Goal: Task Accomplishment & Management: Complete application form

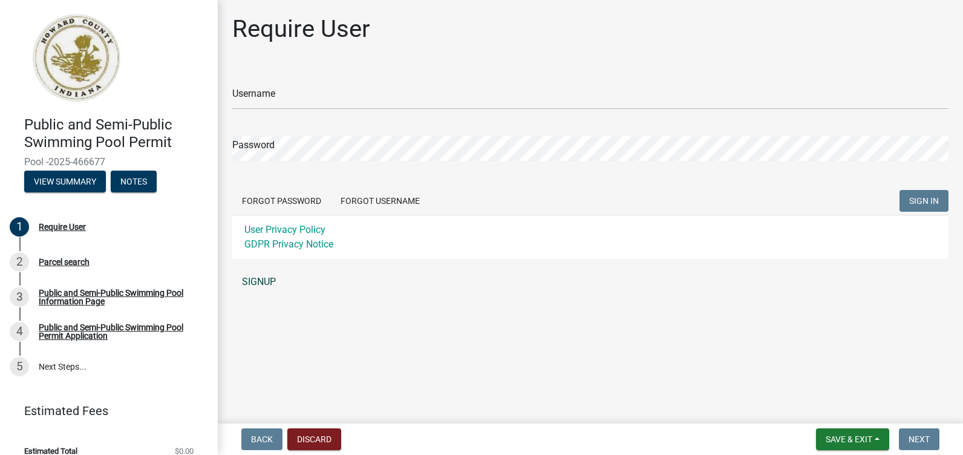
click at [272, 280] on link "SIGNUP" at bounding box center [590, 282] width 717 height 24
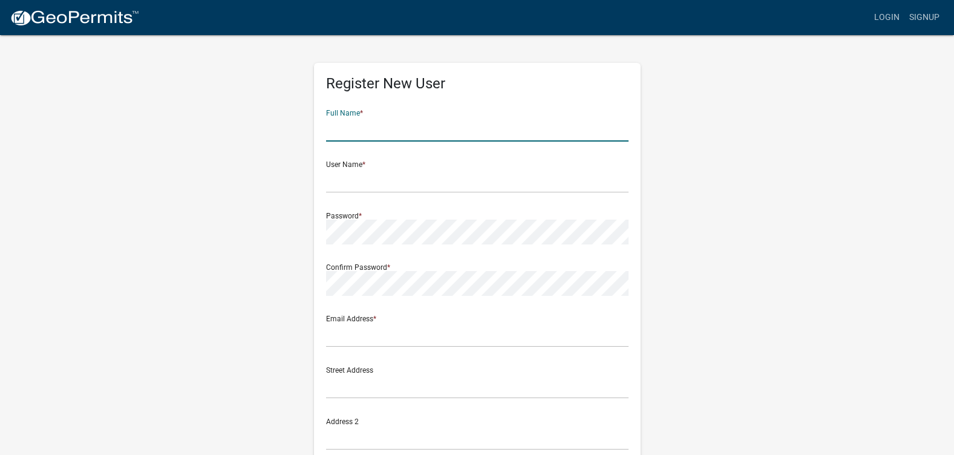
click at [345, 134] on input "text" at bounding box center [477, 129] width 303 height 25
type input "[PERSON_NAME]"
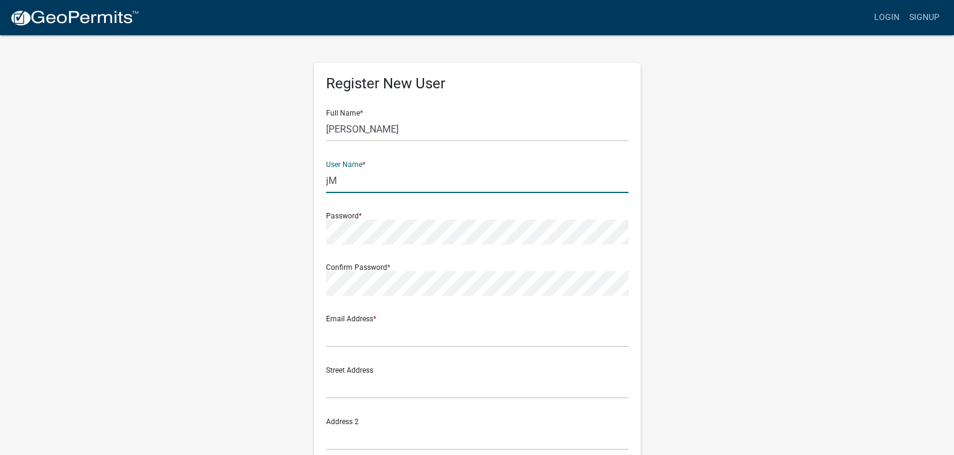
type input "j"
type input "JMorales"
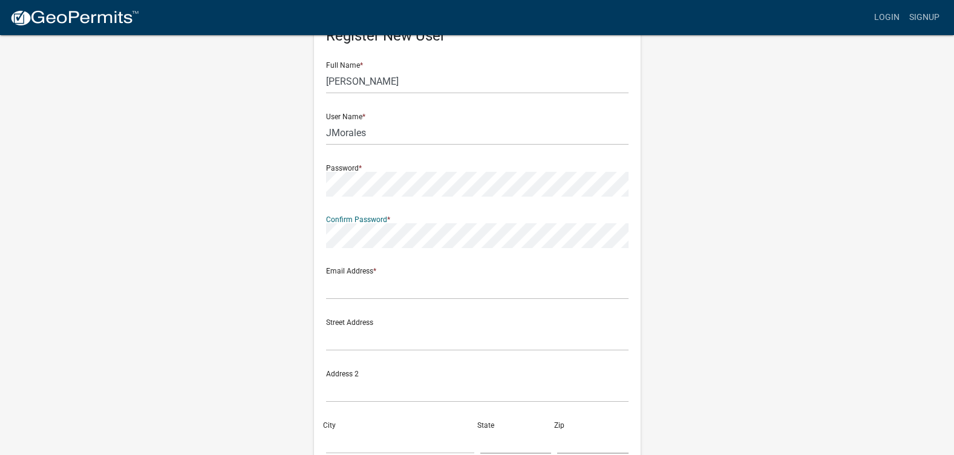
scroll to position [121, 0]
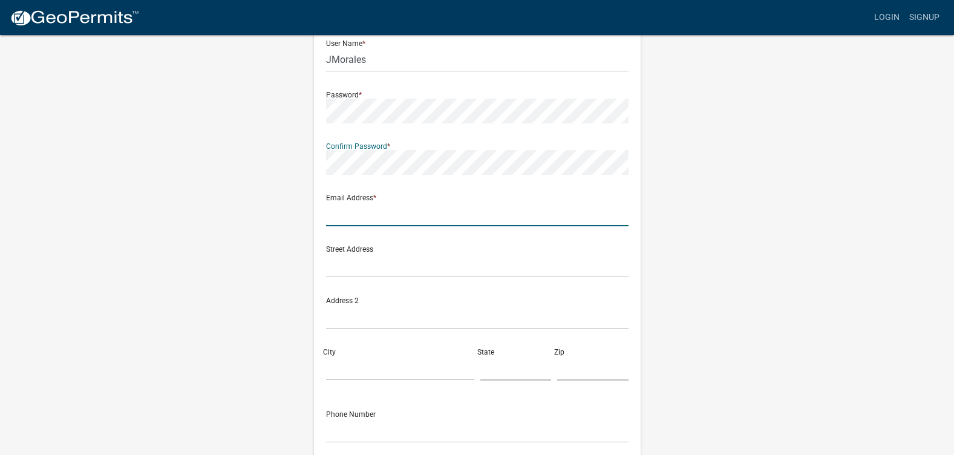
click at [350, 216] on input "text" at bounding box center [477, 214] width 303 height 25
type input "j"
type input "[EMAIL_ADDRESS][DOMAIN_NAME]"
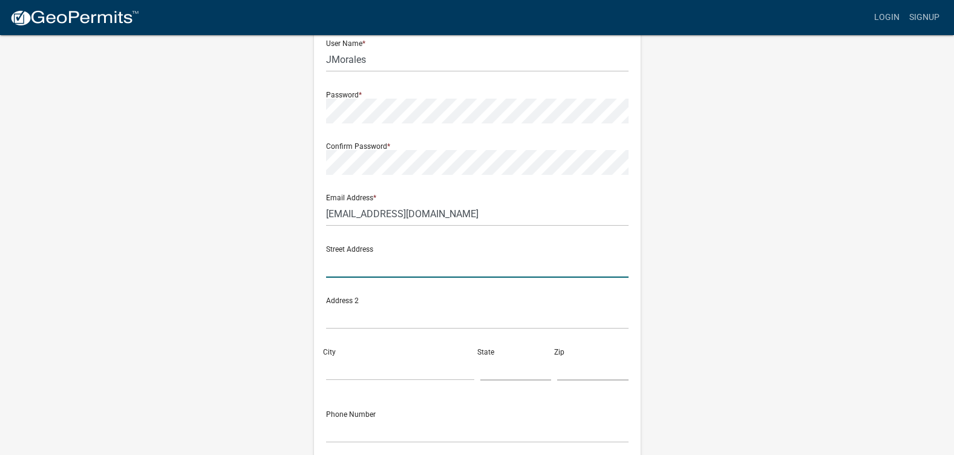
click at [356, 274] on input "text" at bounding box center [477, 265] width 303 height 25
type input "1"
type input "5"
type input "Home2 Suites"
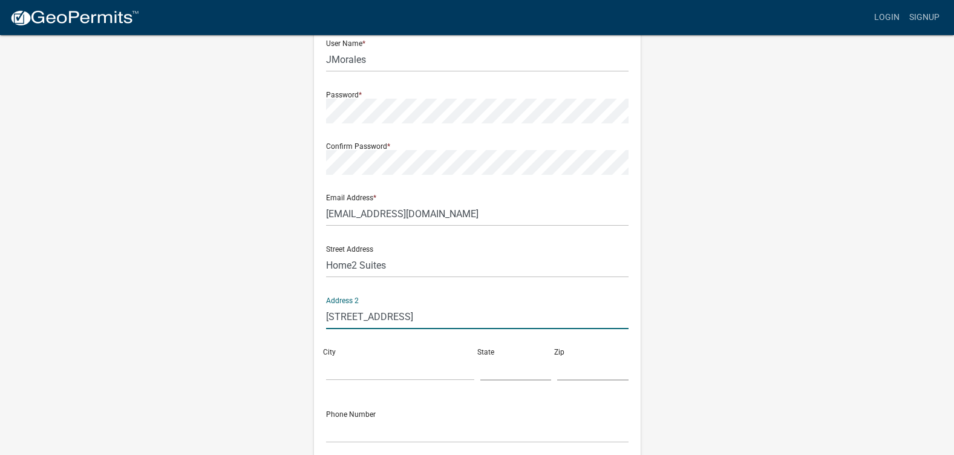
type input "[STREET_ADDRESS]"
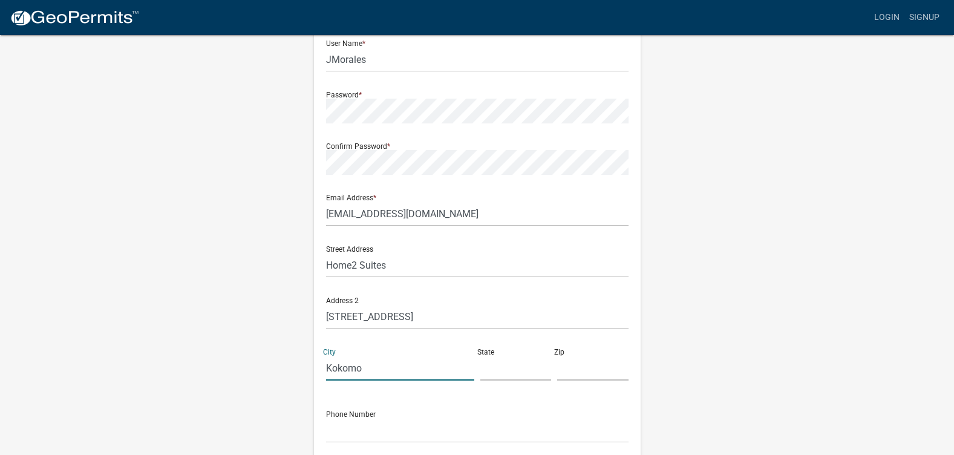
type input "Kokomo"
type input "IN"
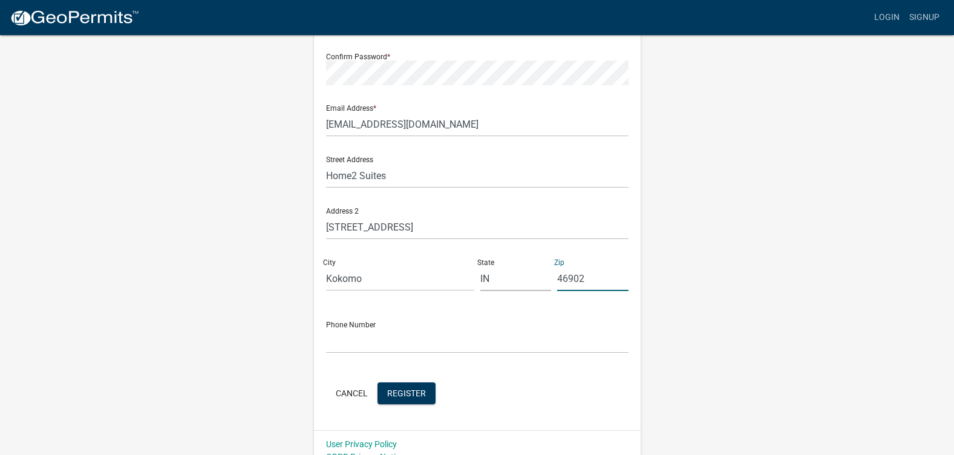
scroll to position [226, 0]
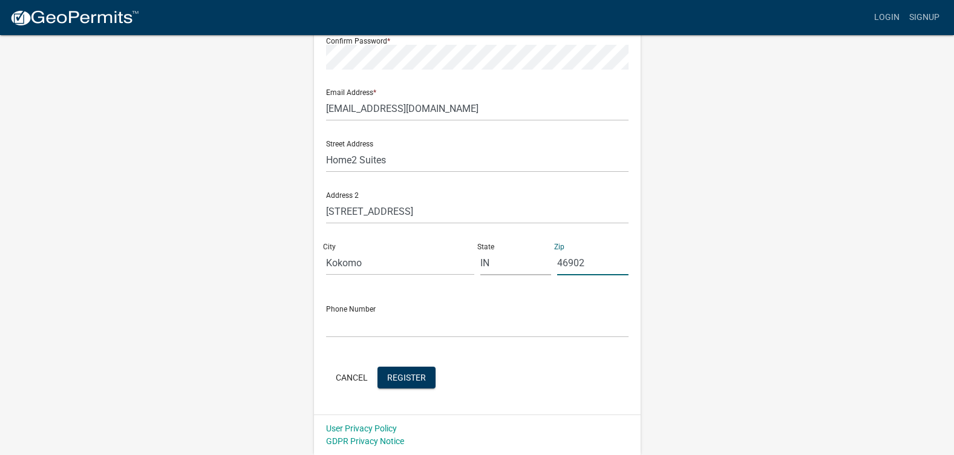
type input "46902"
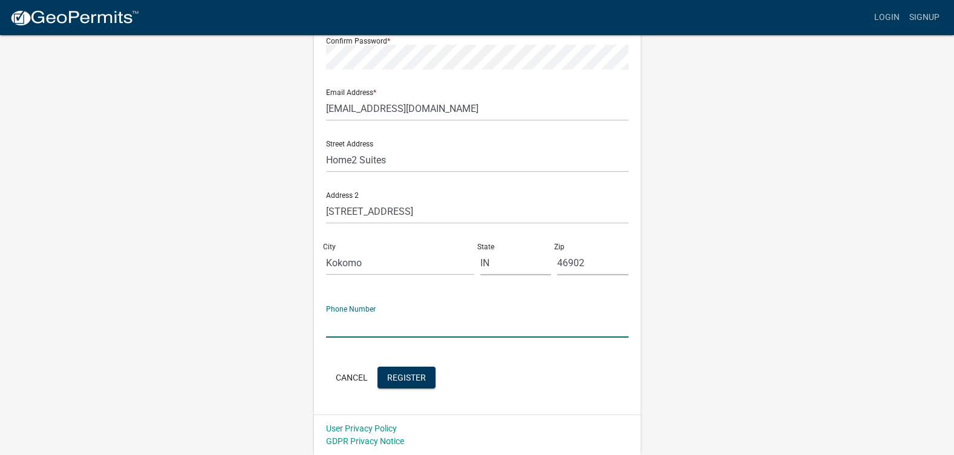
click at [358, 335] on input "text" at bounding box center [477, 325] width 303 height 25
type input "3"
type input "[PHONE_NUMBER]"
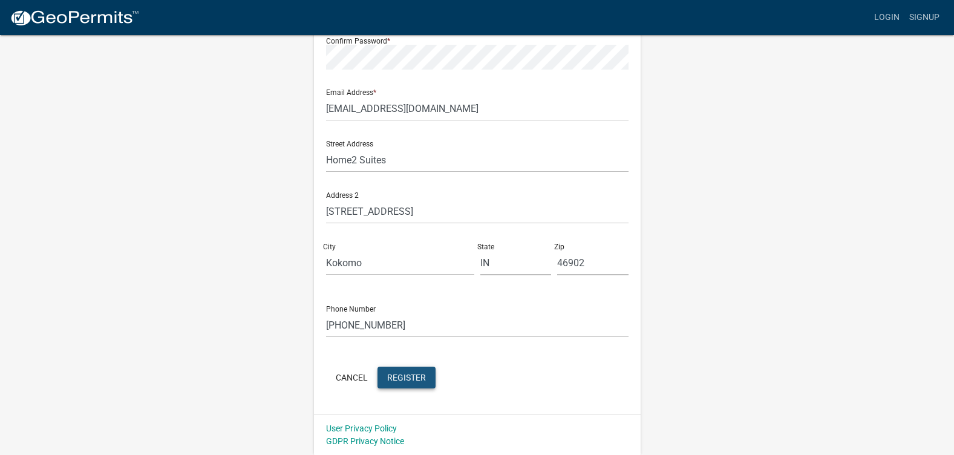
click at [410, 376] on span "Register" at bounding box center [406, 377] width 39 height 10
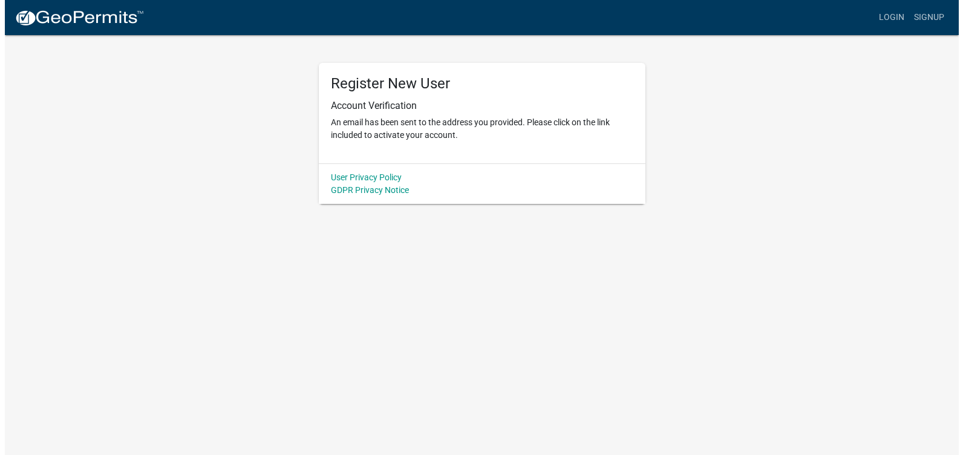
scroll to position [0, 0]
